Goal: Information Seeking & Learning: Learn about a topic

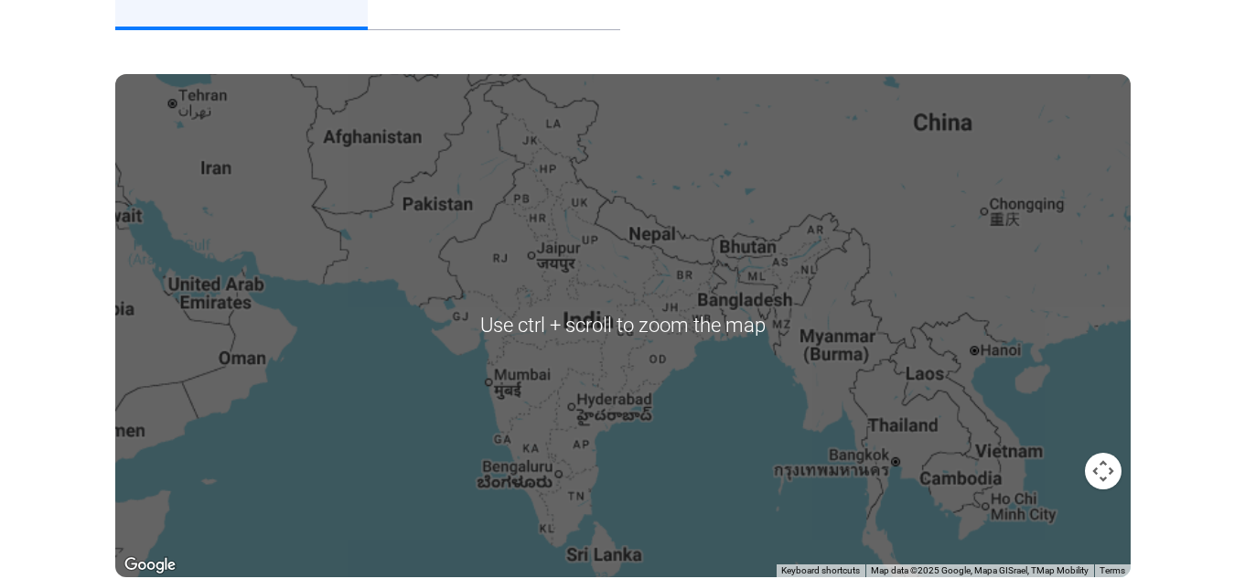
scroll to position [275, 0]
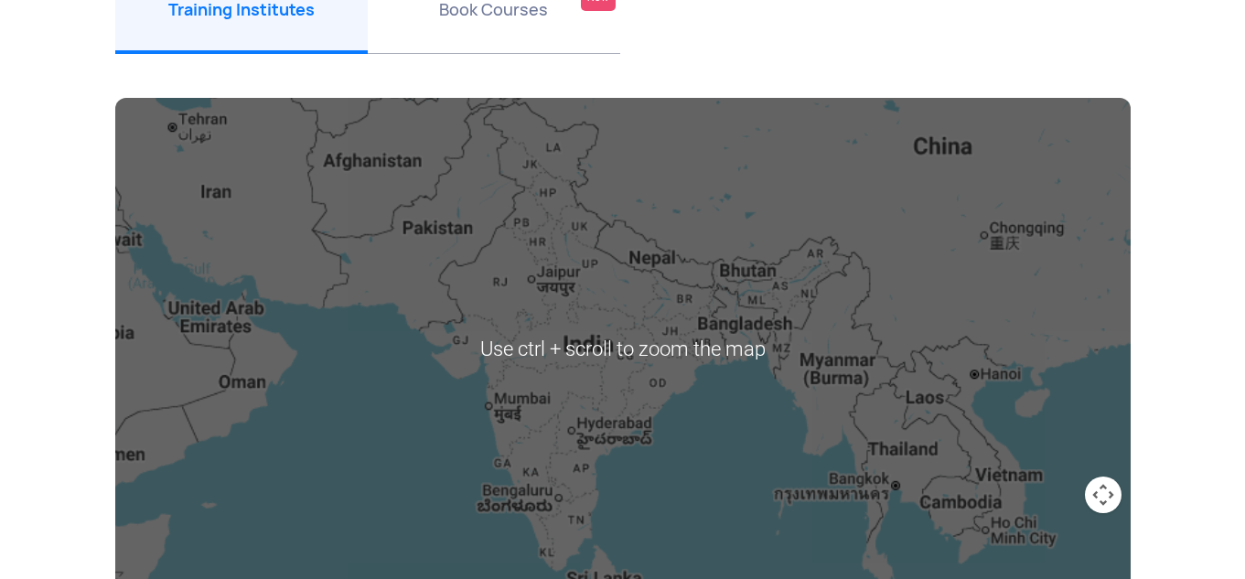
click at [509, 389] on div at bounding box center [623, 349] width 1016 height 503
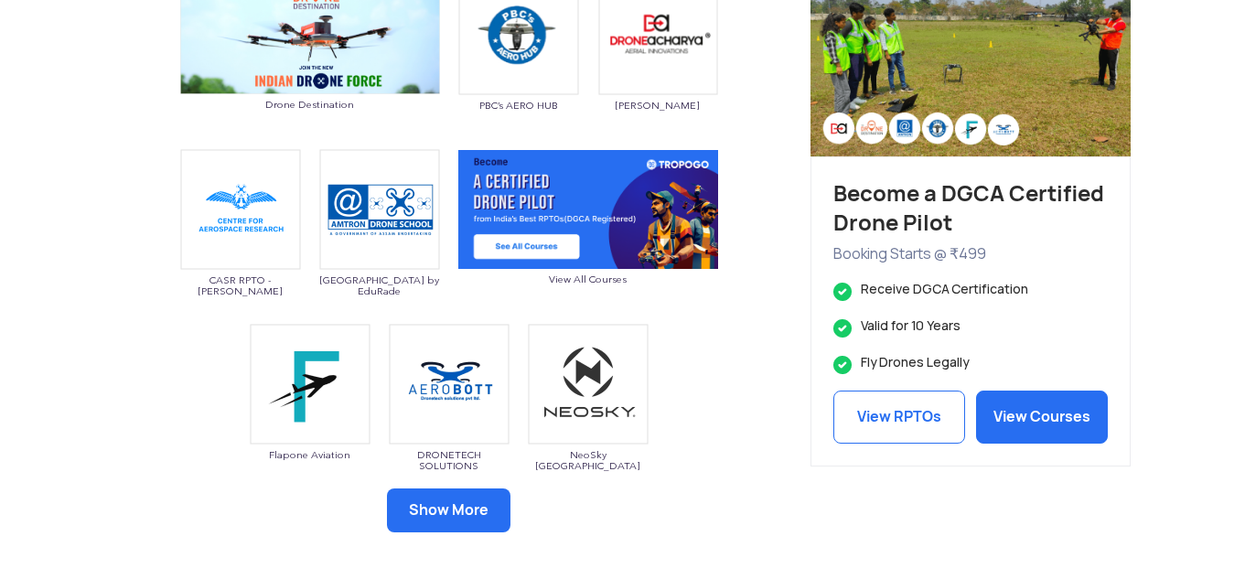
scroll to position [1007, 0]
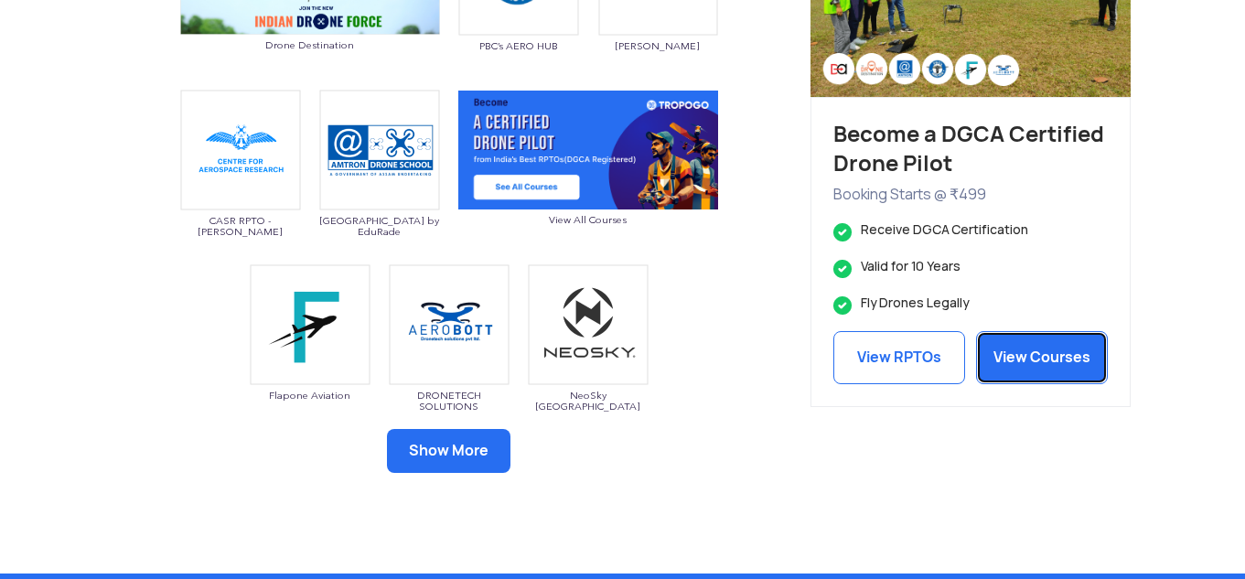
click at [1008, 350] on link "View Courses" at bounding box center [1042, 357] width 132 height 53
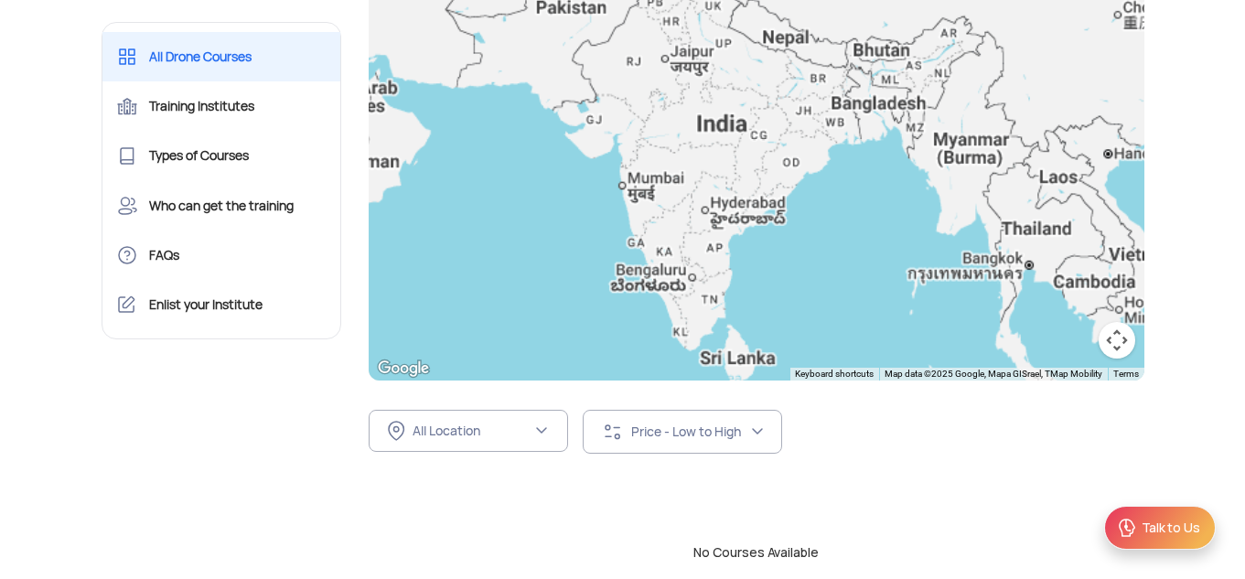
scroll to position [549, 0]
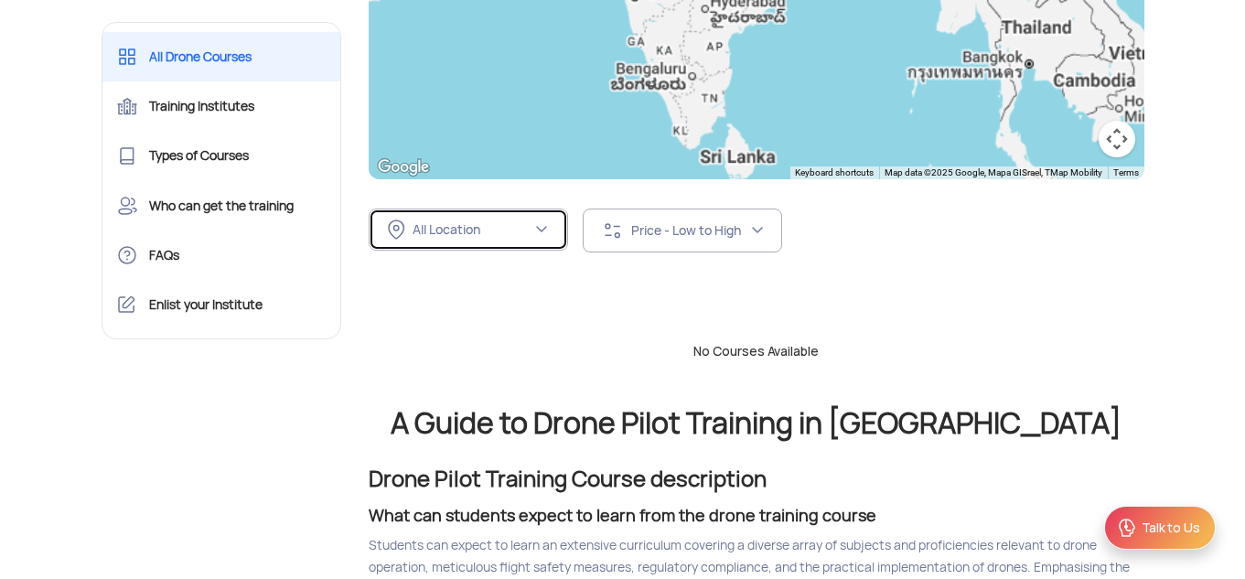
click at [464, 236] on div "All Location" at bounding box center [472, 229] width 119 height 16
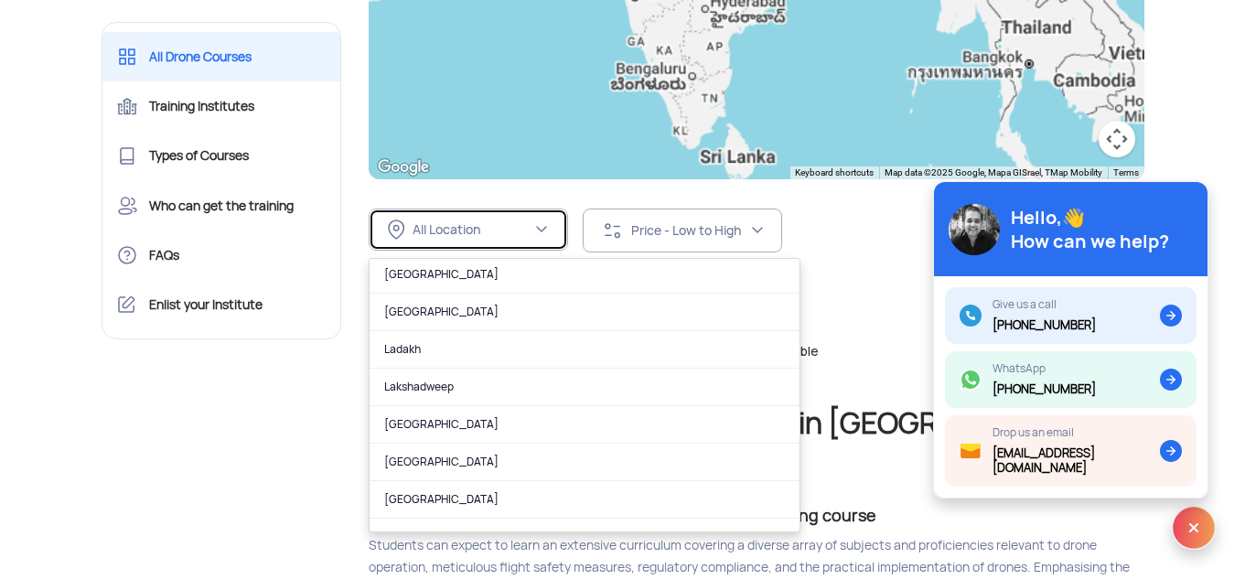
scroll to position [732, 0]
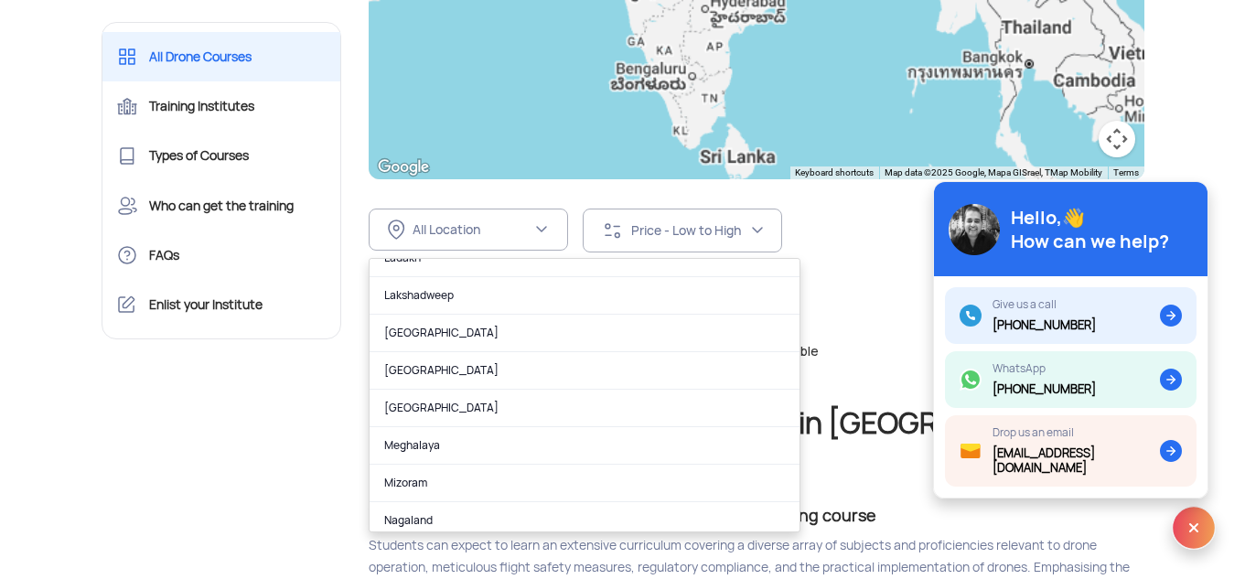
click at [470, 368] on link "[GEOGRAPHIC_DATA]" at bounding box center [585, 371] width 430 height 38
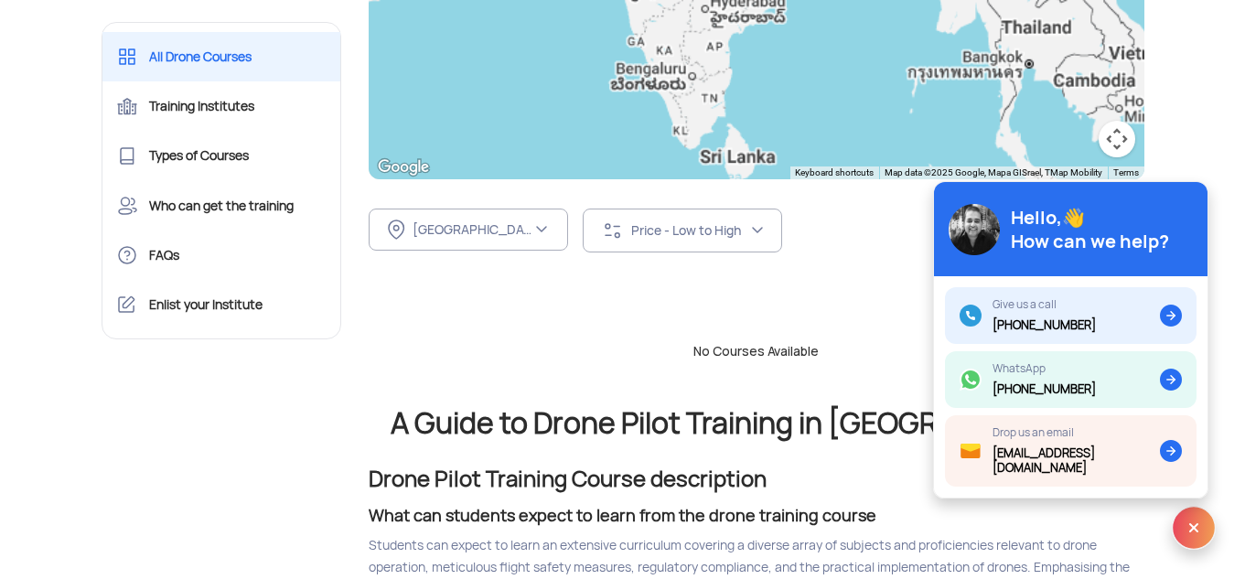
click at [1205, 533] on img at bounding box center [1194, 528] width 44 height 44
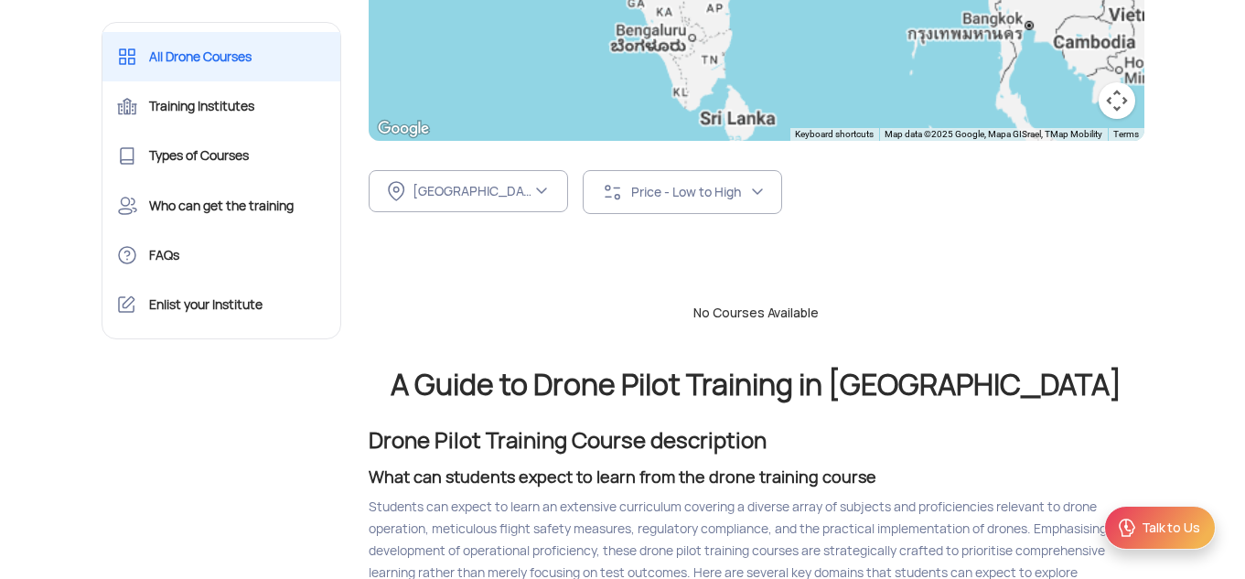
scroll to position [549, 0]
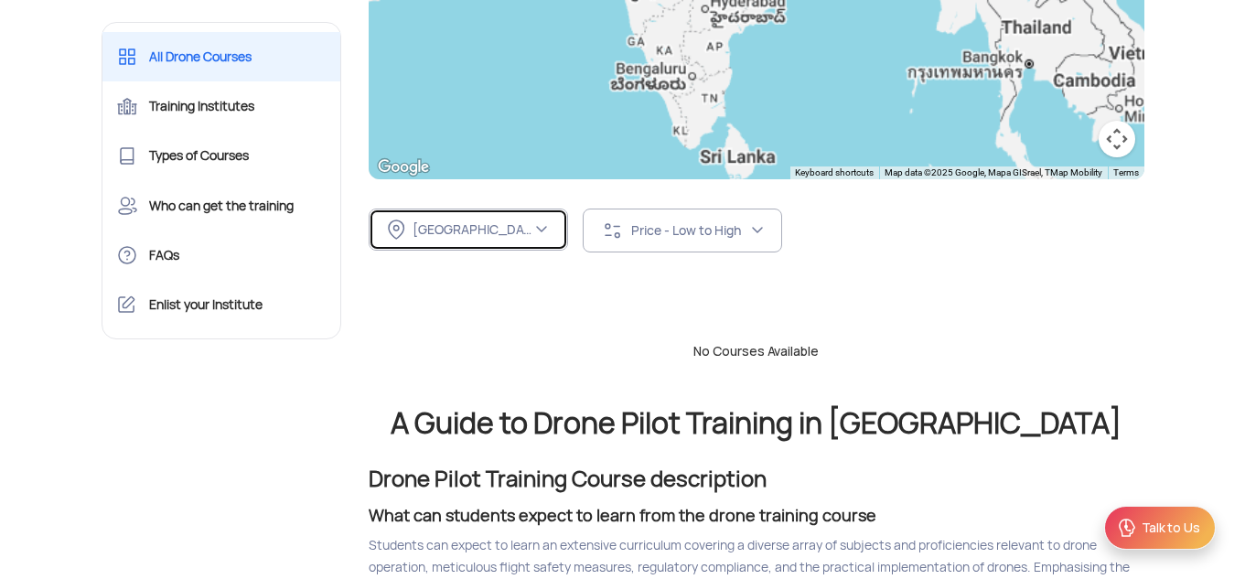
click at [445, 231] on div "[GEOGRAPHIC_DATA]" at bounding box center [472, 229] width 119 height 16
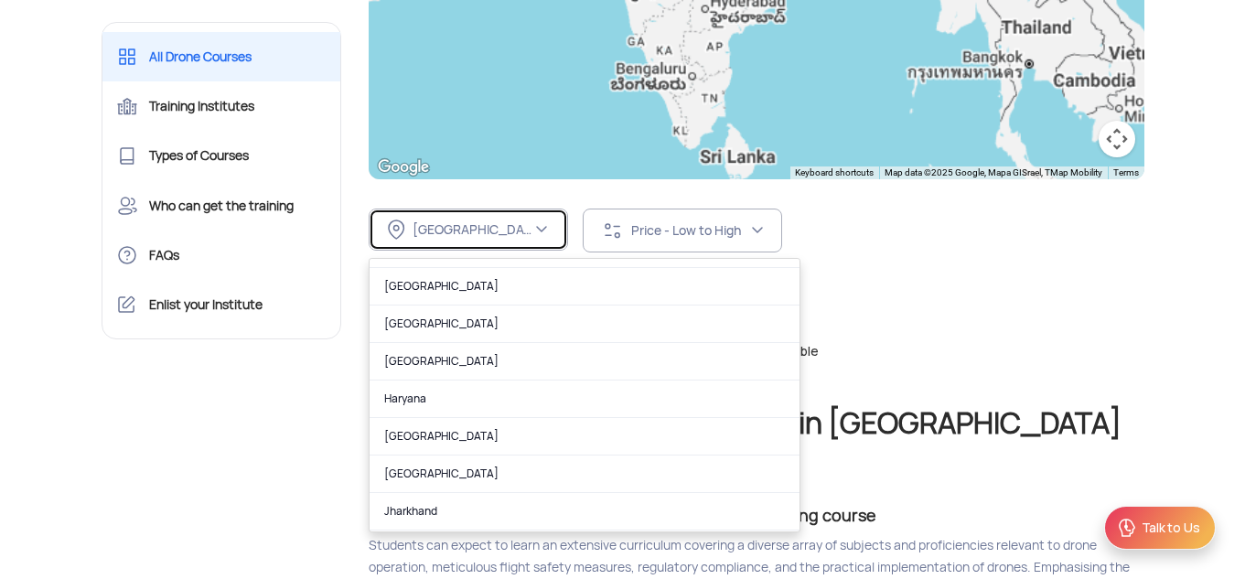
scroll to position [275, 0]
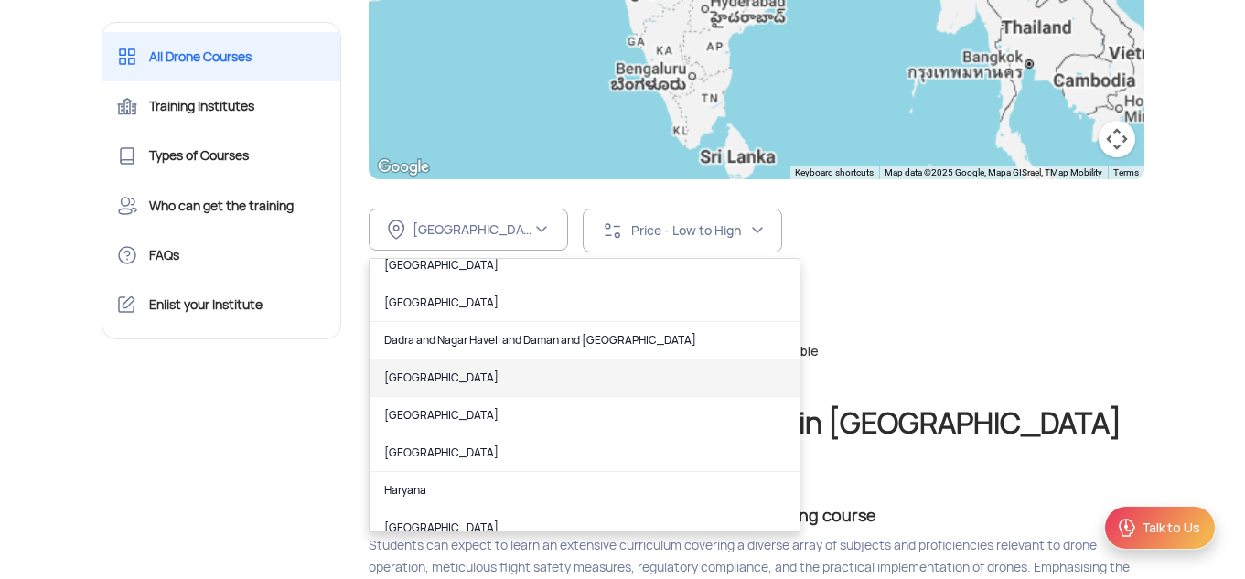
click at [406, 379] on link "[GEOGRAPHIC_DATA]" at bounding box center [585, 379] width 430 height 38
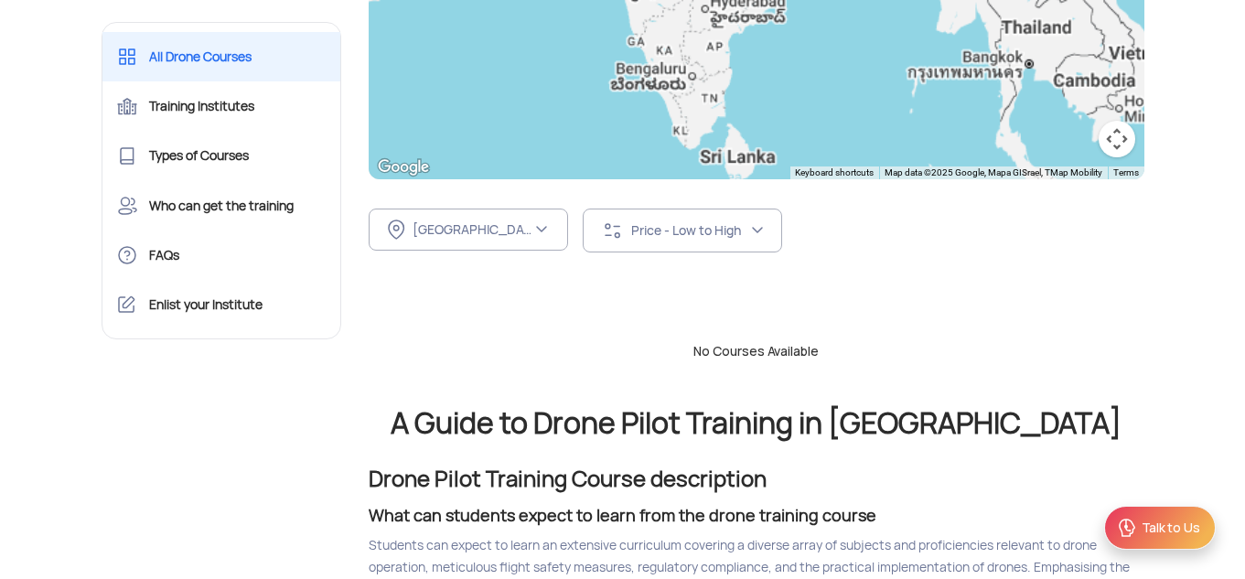
click at [574, 298] on div "No Courses Available" at bounding box center [756, 342] width 803 height 93
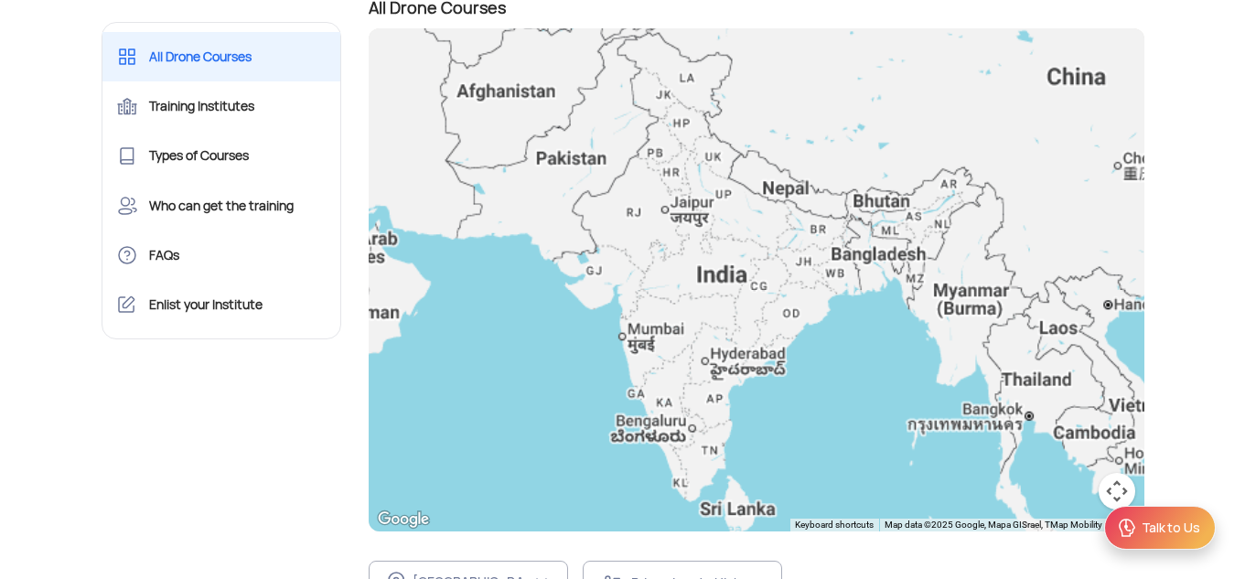
scroll to position [0, 0]
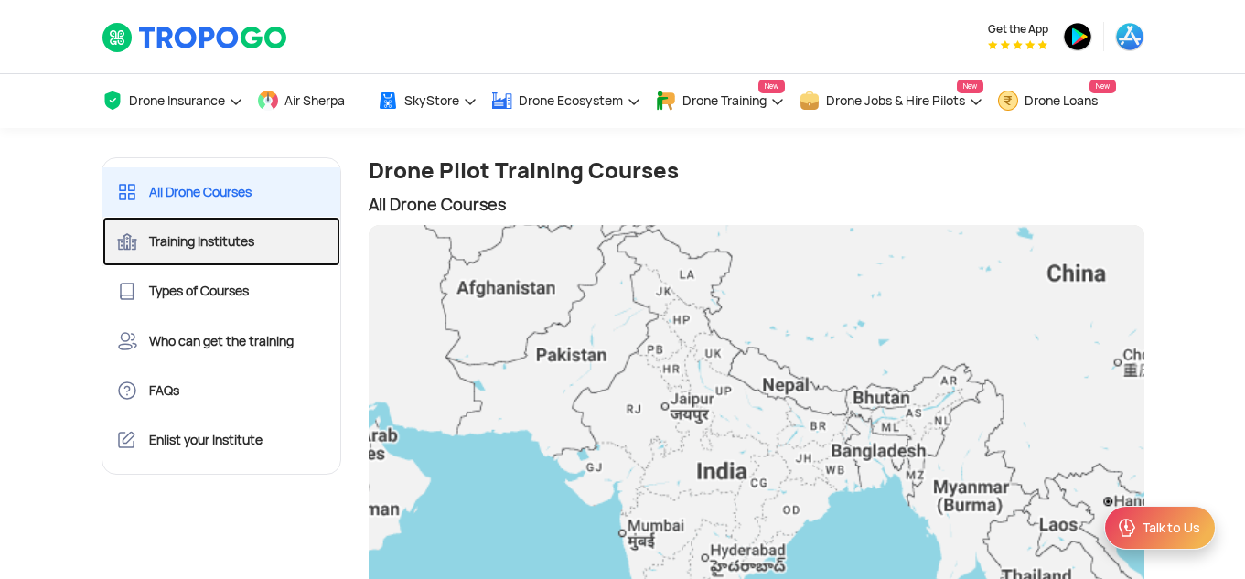
click at [204, 236] on link "Training Institutes" at bounding box center [221, 241] width 239 height 49
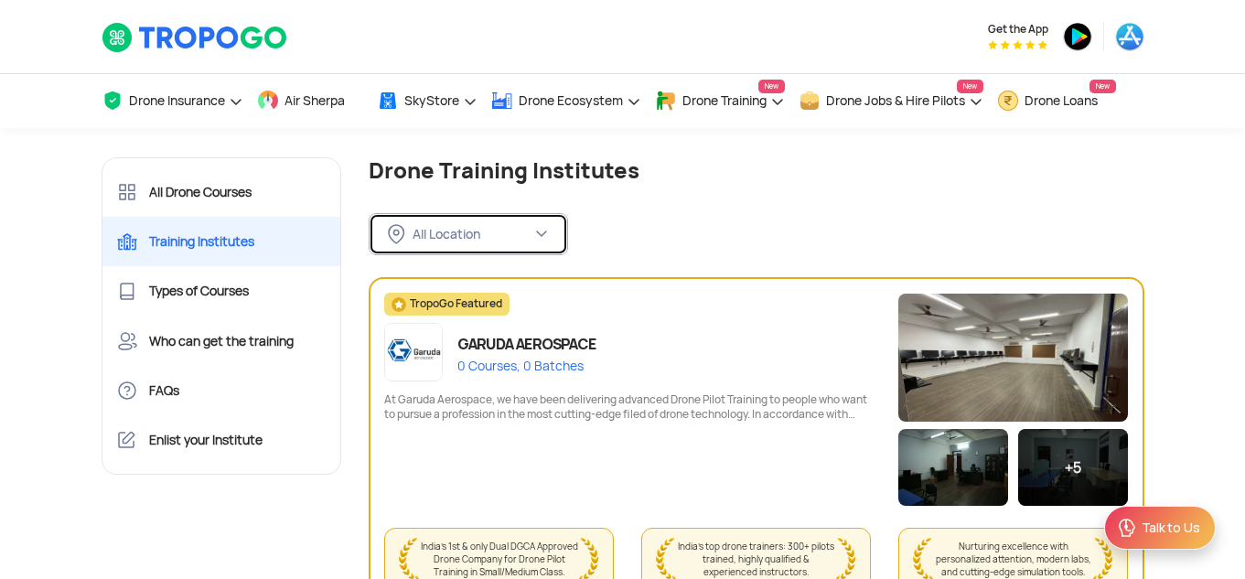
click at [492, 232] on div "All Location" at bounding box center [472, 234] width 119 height 16
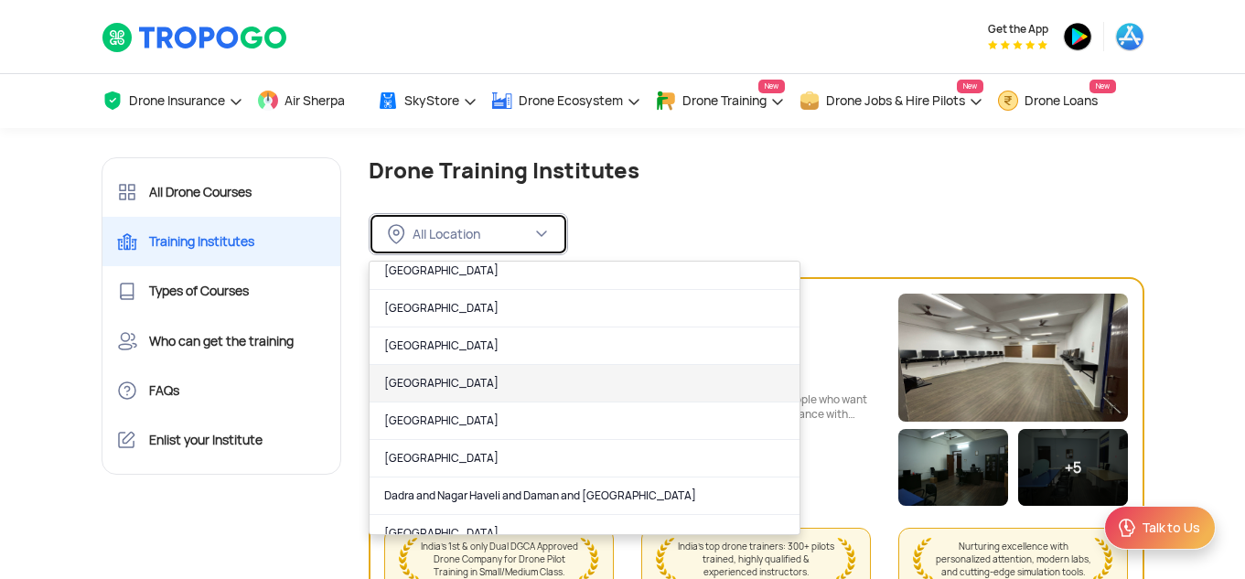
scroll to position [183, 0]
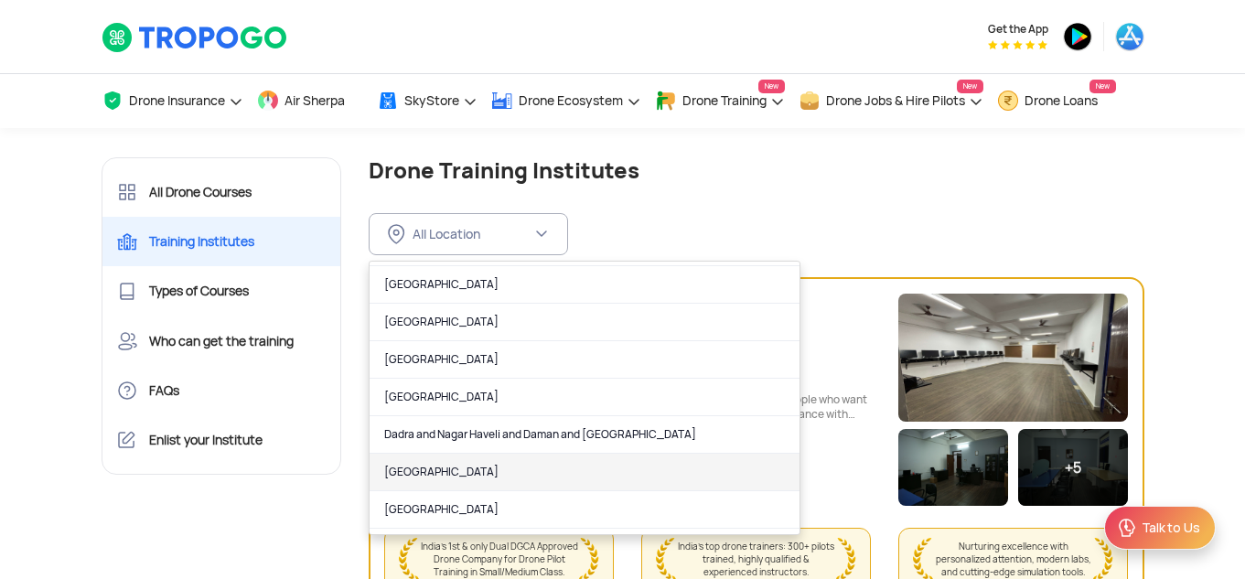
click at [405, 468] on link "[GEOGRAPHIC_DATA]" at bounding box center [585, 473] width 430 height 38
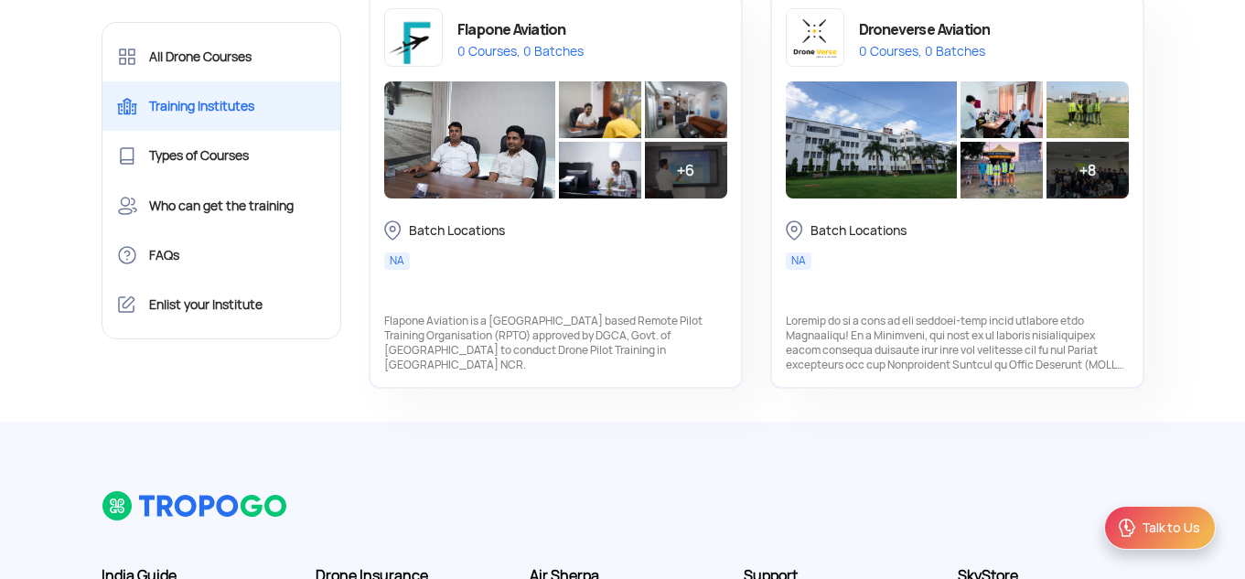
scroll to position [915, 0]
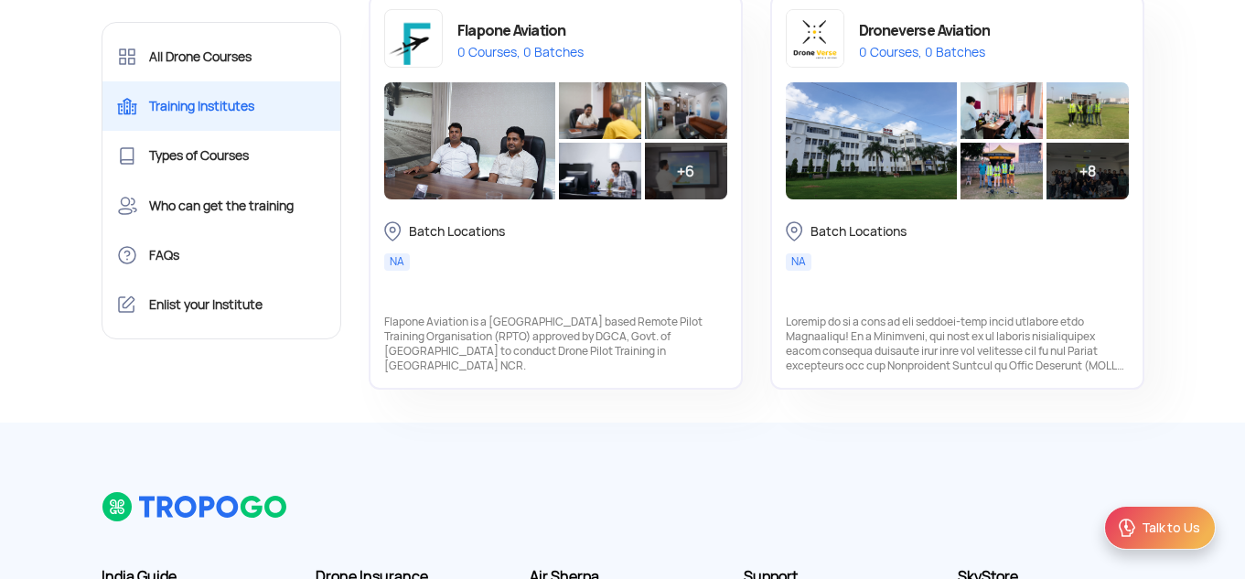
drag, startPoint x: 116, startPoint y: 2, endPoint x: 341, endPoint y: 407, distance: 463.7
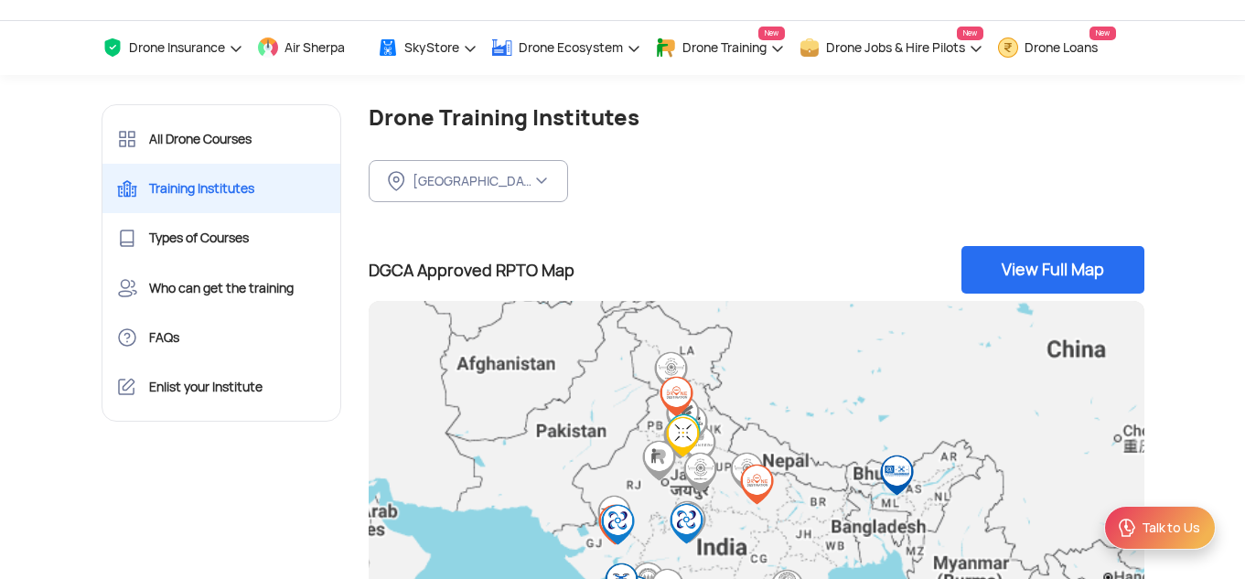
scroll to position [0, 0]
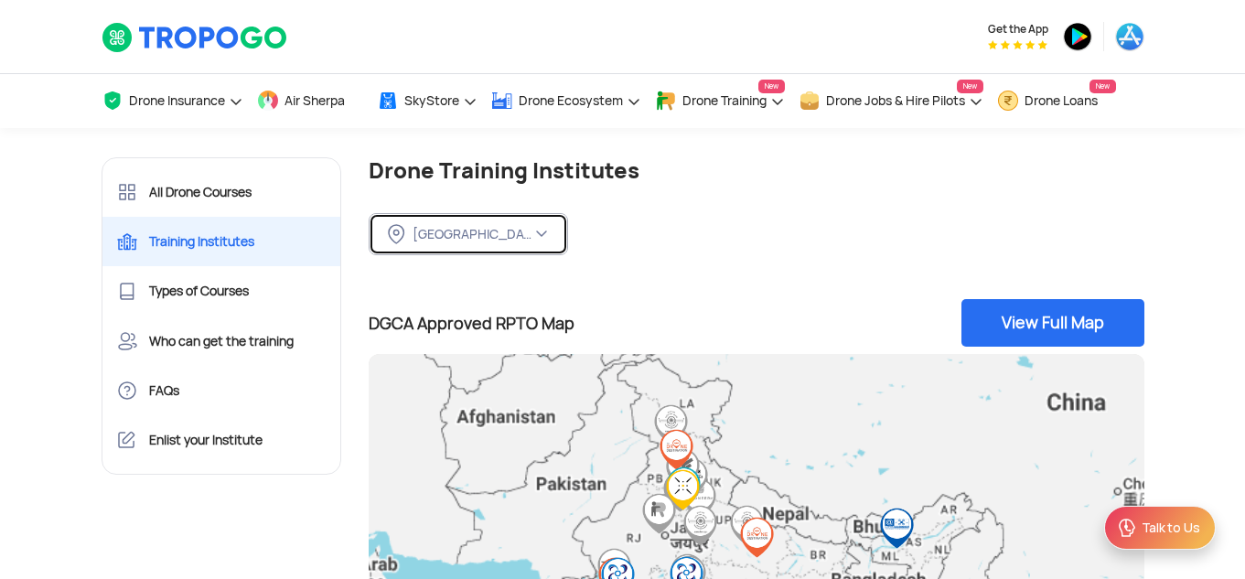
click at [488, 237] on div "[GEOGRAPHIC_DATA]" at bounding box center [472, 234] width 119 height 16
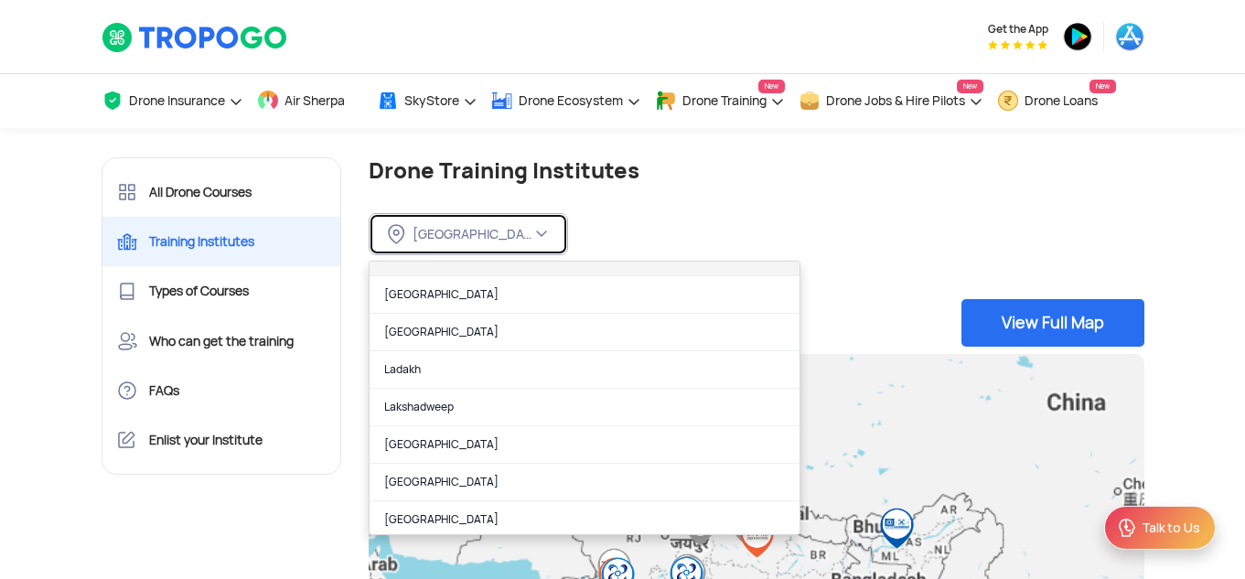
scroll to position [641, 0]
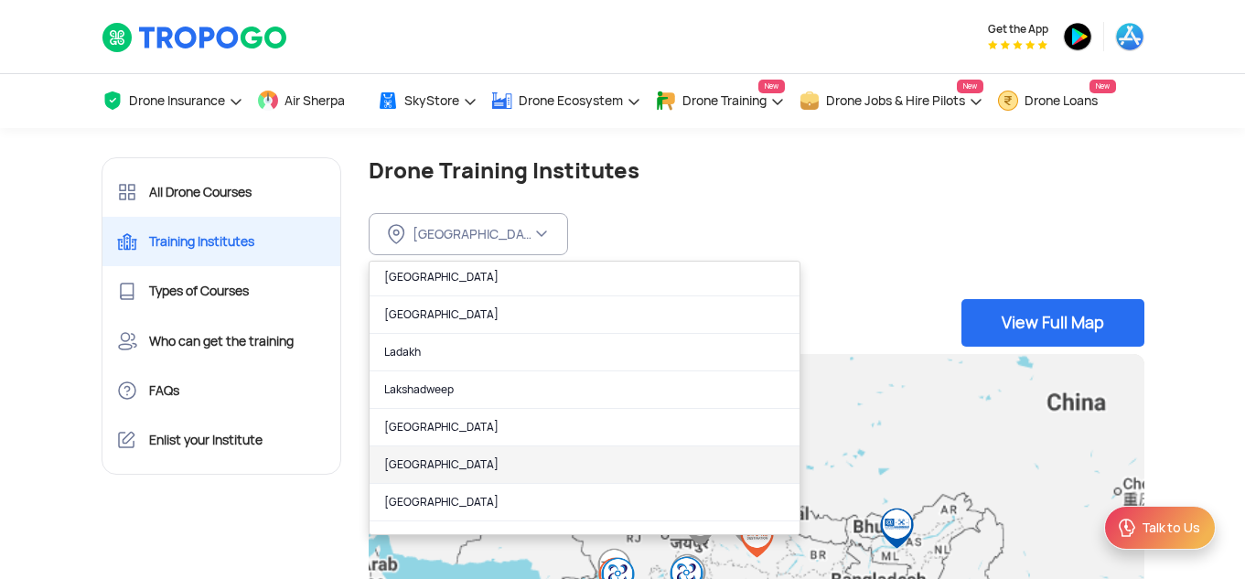
click at [446, 462] on link "[GEOGRAPHIC_DATA]" at bounding box center [585, 466] width 430 height 38
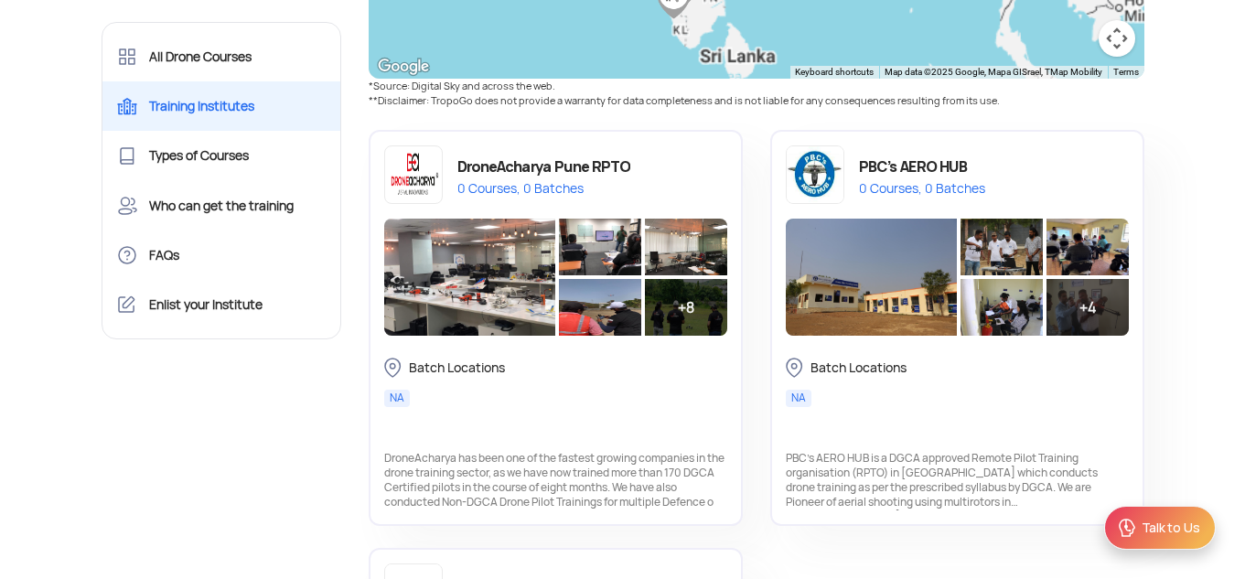
scroll to position [824, 0]
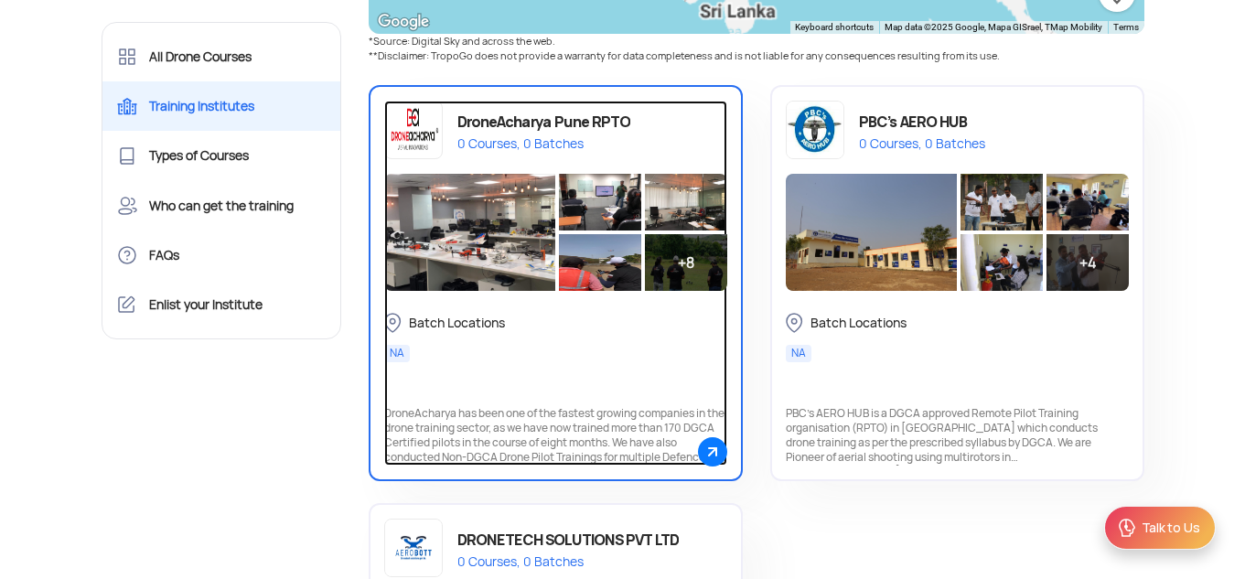
click at [539, 115] on div "DroneAcharya Pune RPTO" at bounding box center [544, 122] width 173 height 27
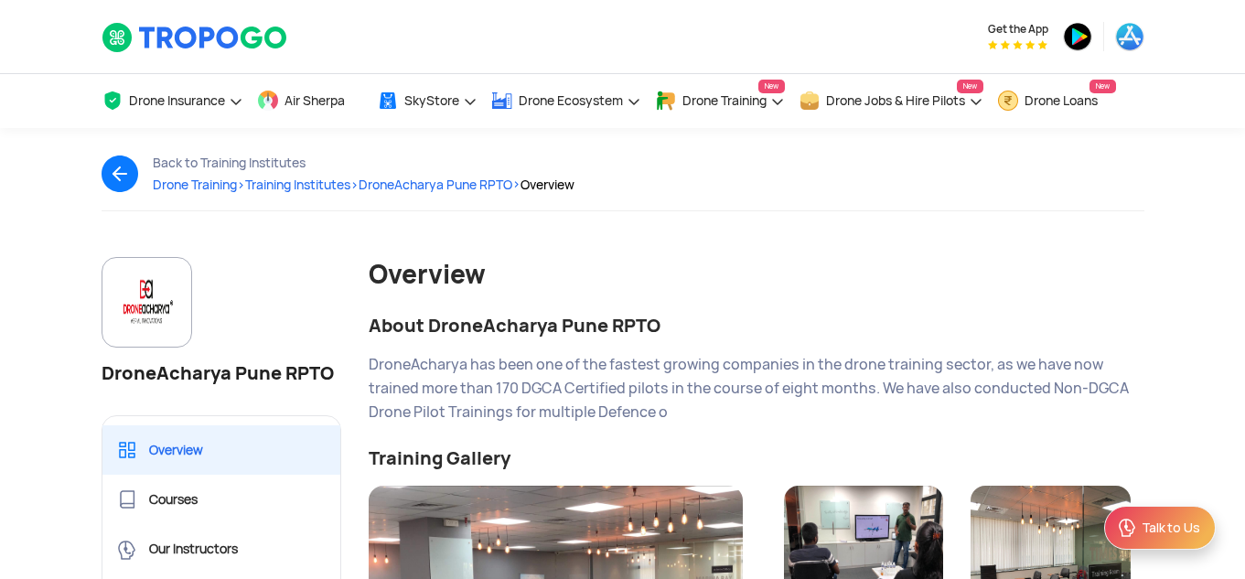
scroll to position [92, 0]
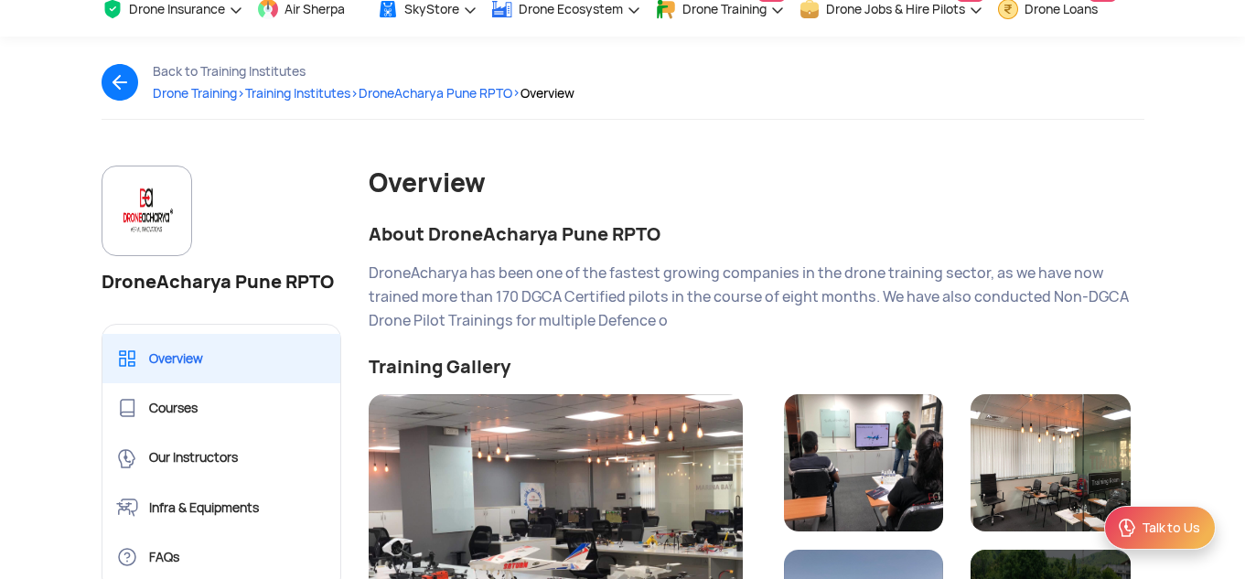
drag, startPoint x: 429, startPoint y: 232, endPoint x: 633, endPoint y: 237, distance: 204.1
click at [662, 233] on div "About DroneAcharya Pune RPTO" at bounding box center [757, 234] width 776 height 25
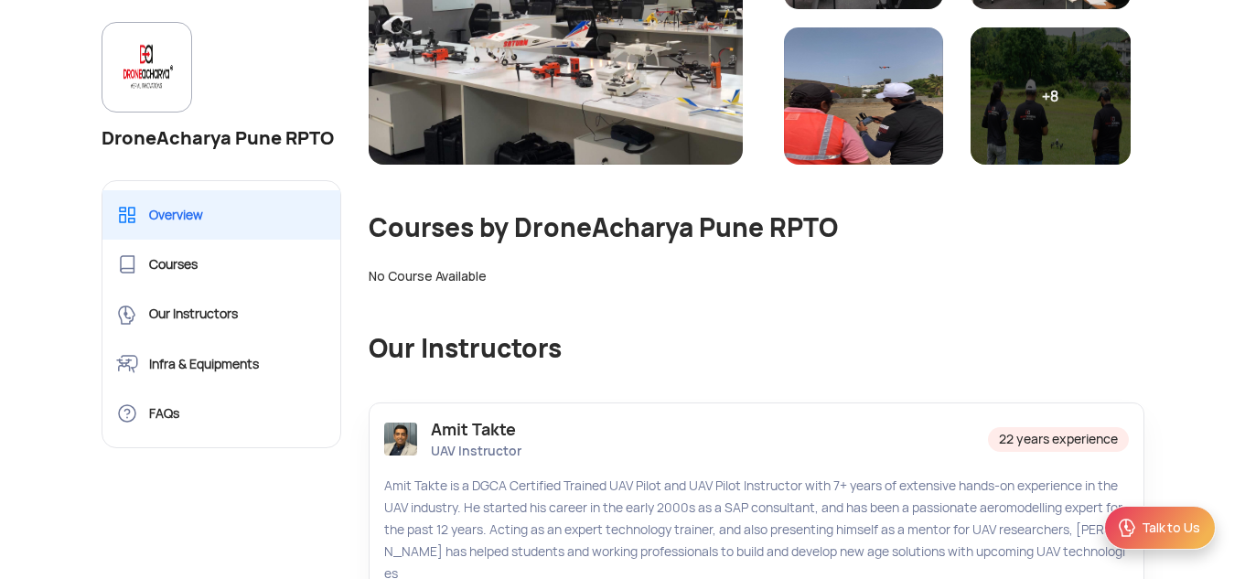
scroll to position [641, 0]
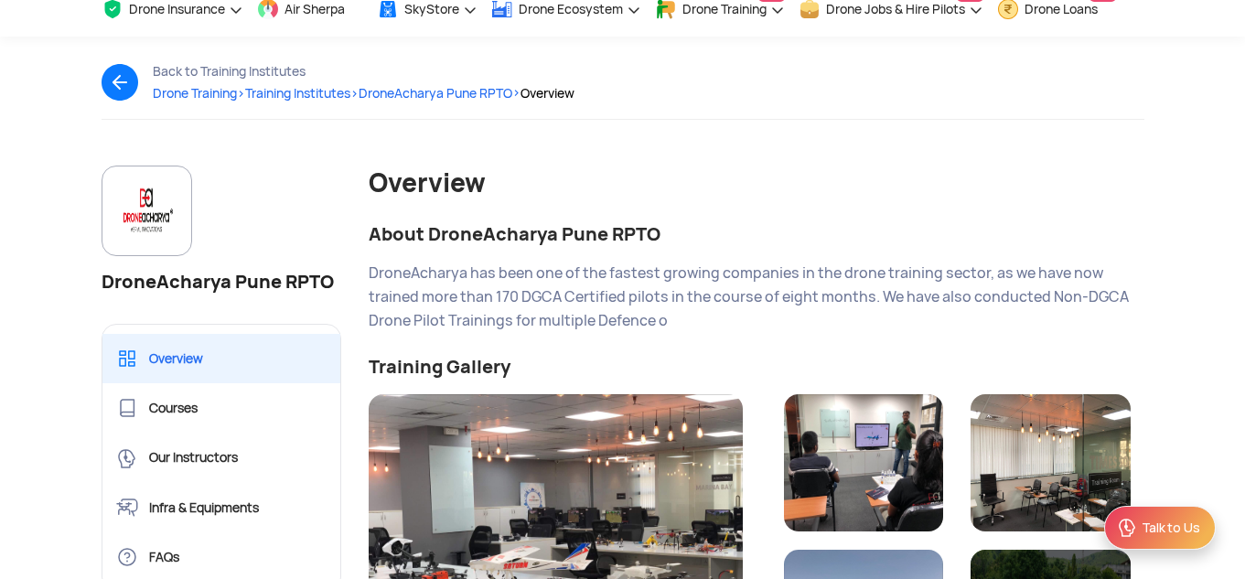
click at [114, 76] on img at bounding box center [127, 82] width 51 height 37
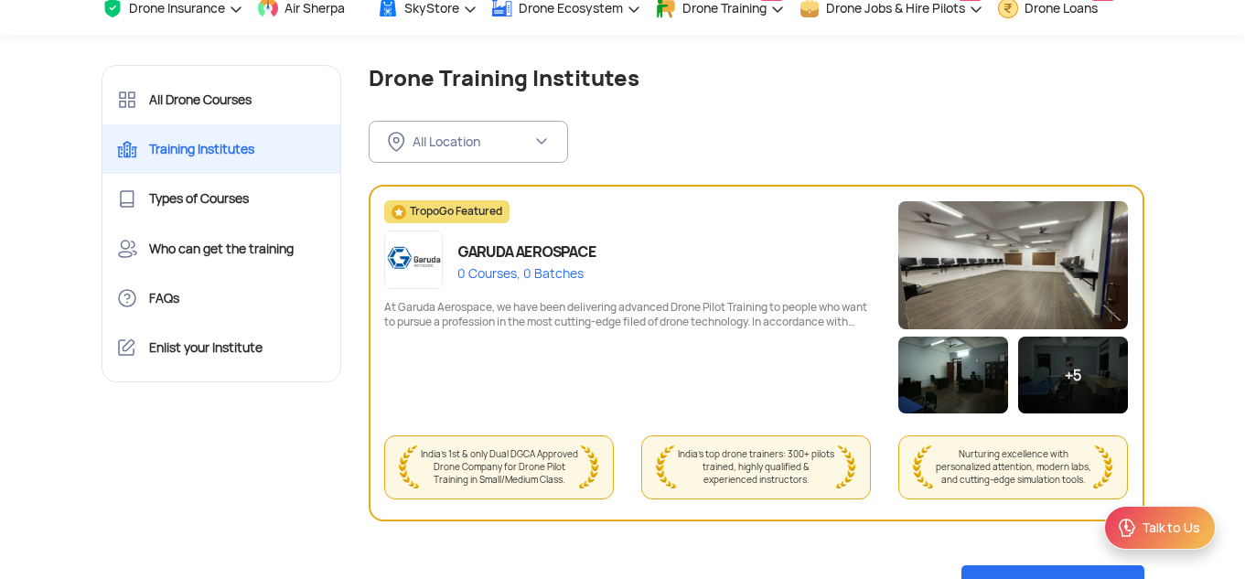
scroll to position [92, 0]
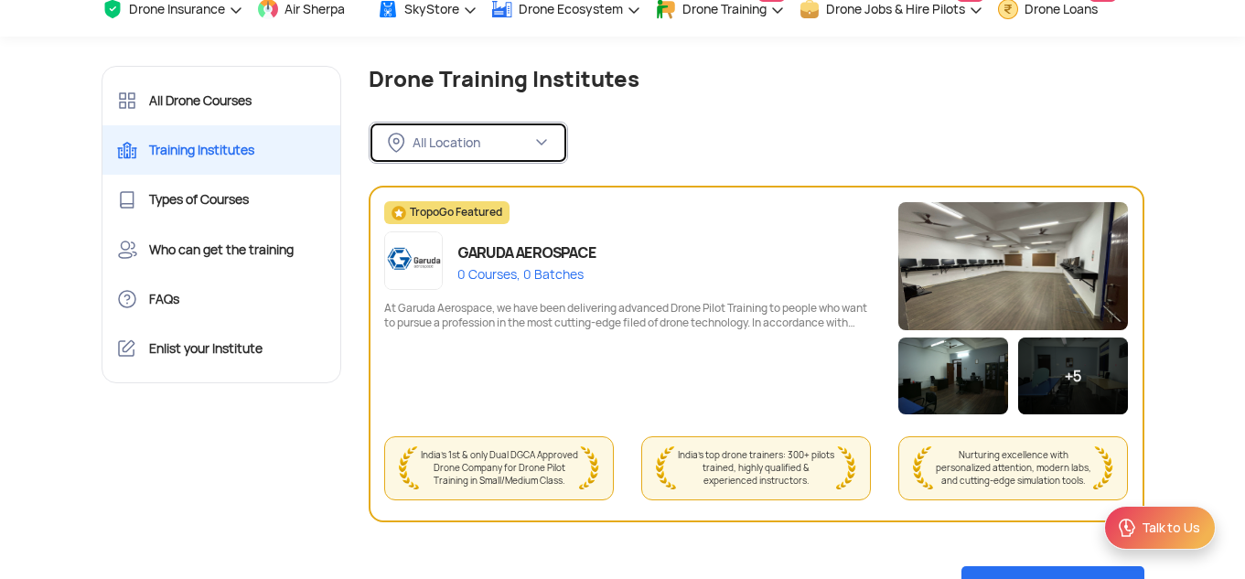
click at [465, 133] on div "All Location" at bounding box center [460, 143] width 144 height 20
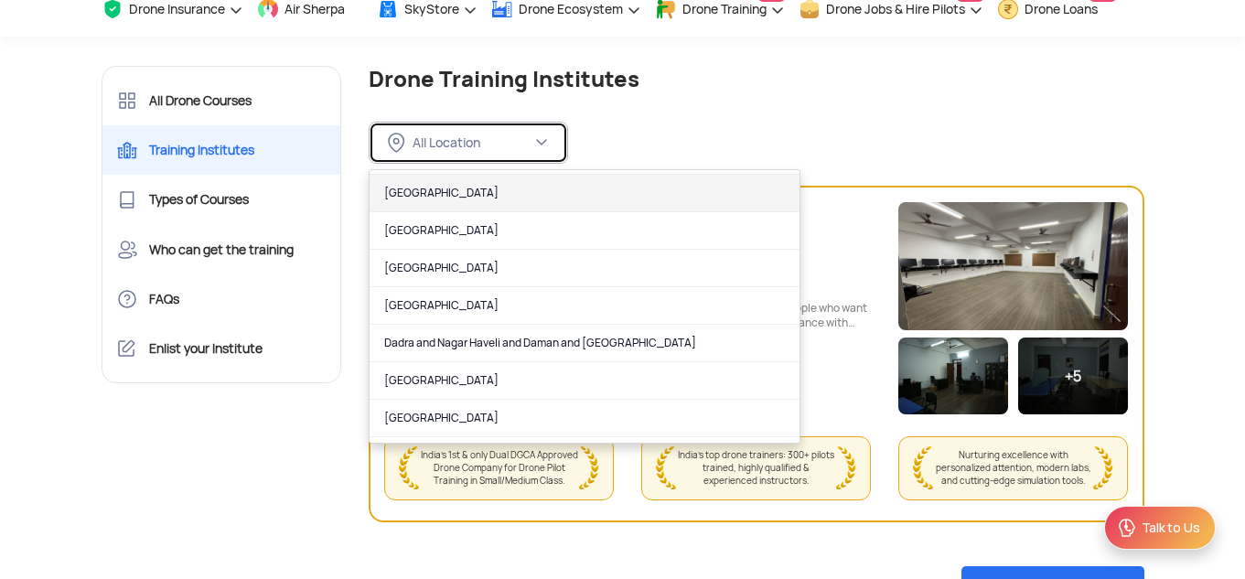
scroll to position [275, 0]
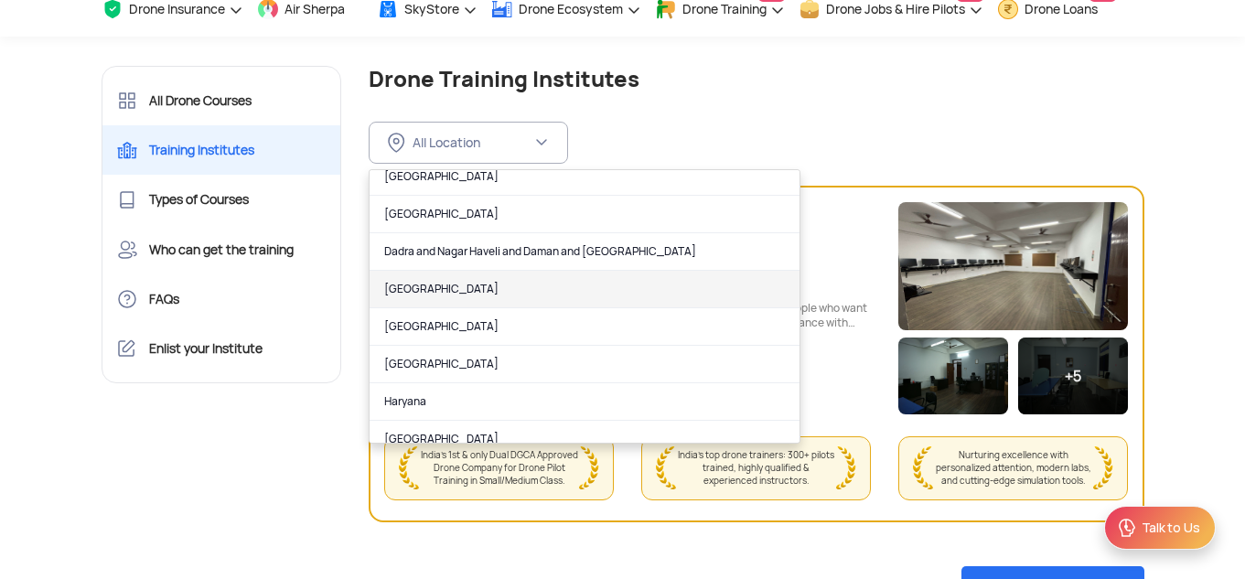
click at [457, 289] on link "Delhi" at bounding box center [585, 290] width 430 height 38
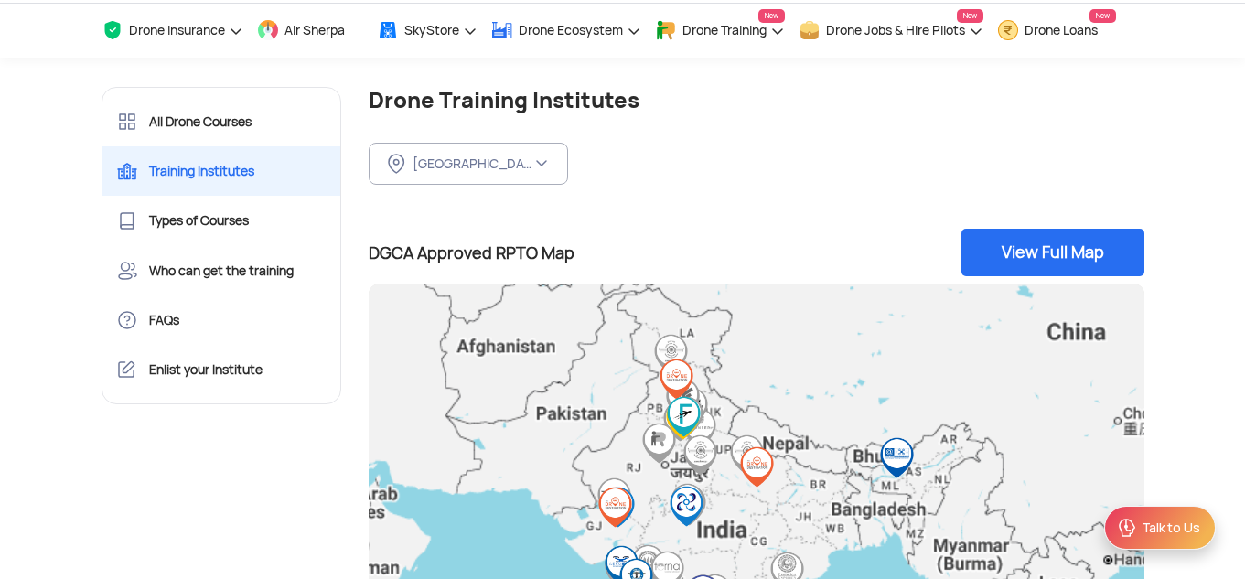
scroll to position [0, 0]
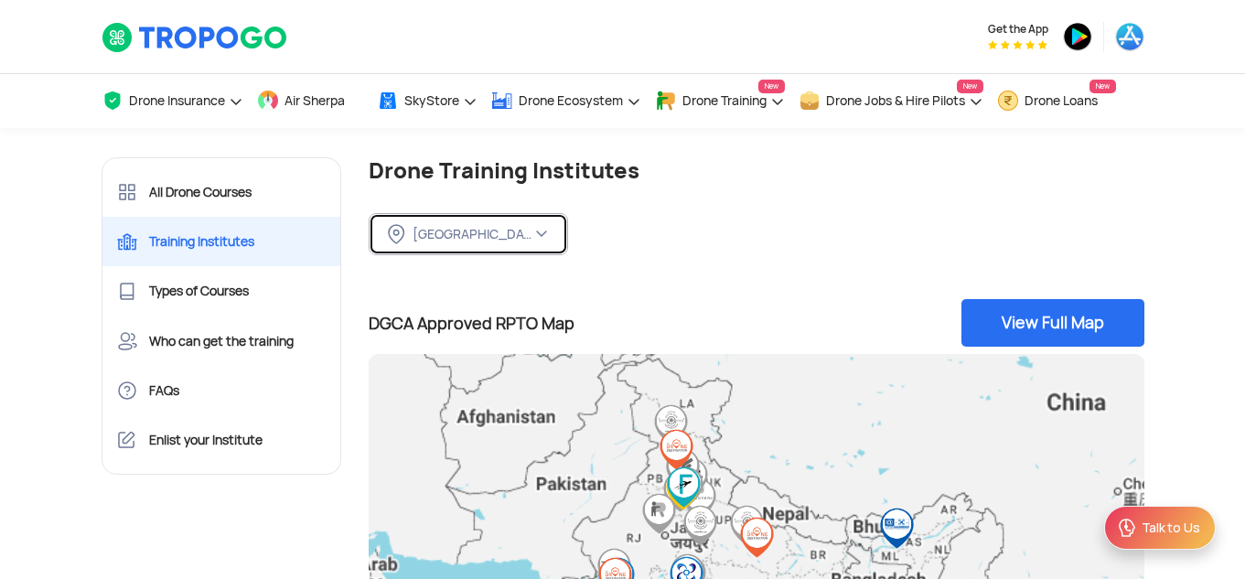
click at [490, 237] on div "Delhi" at bounding box center [472, 234] width 119 height 16
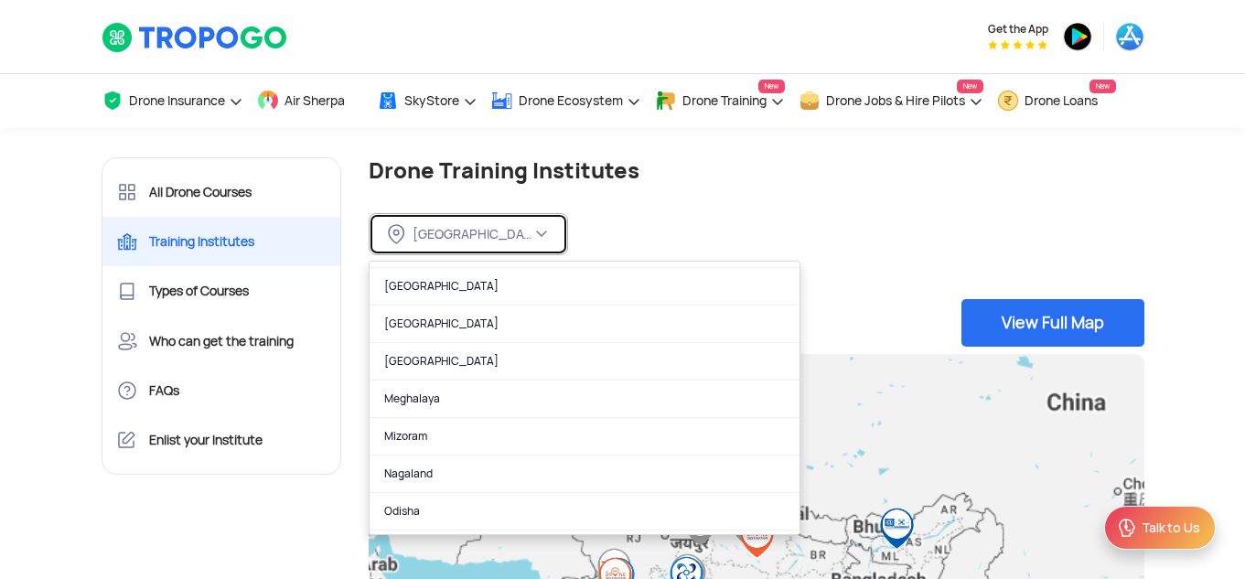
scroll to position [824, 0]
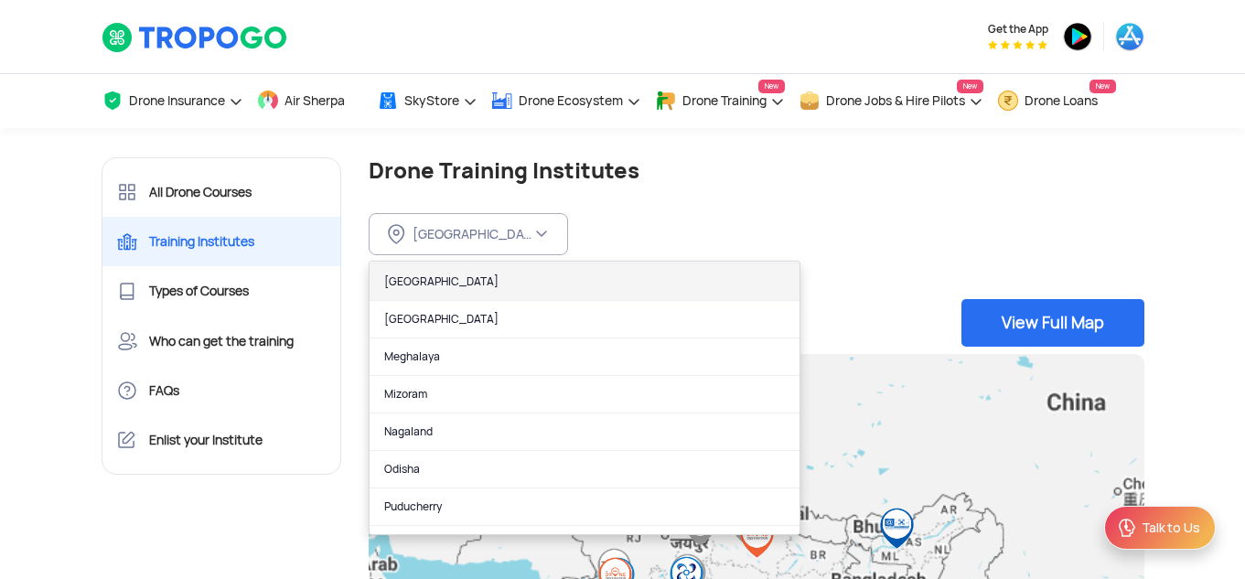
click at [446, 278] on link "Maharashtra" at bounding box center [585, 283] width 430 height 38
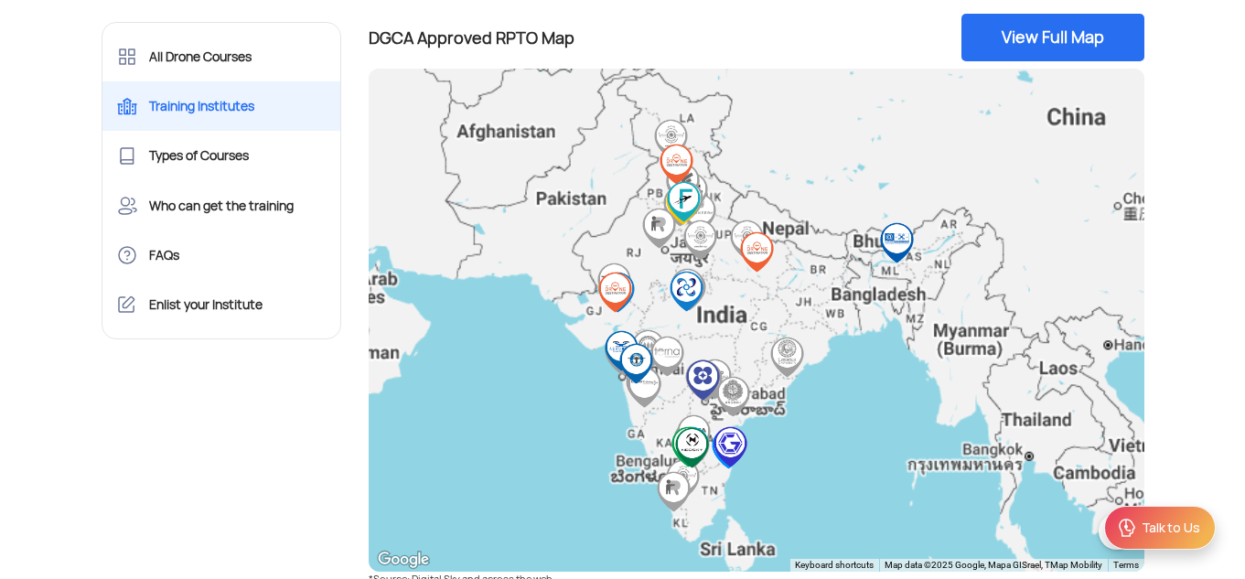
scroll to position [311, 0]
